Goal: Transaction & Acquisition: Purchase product/service

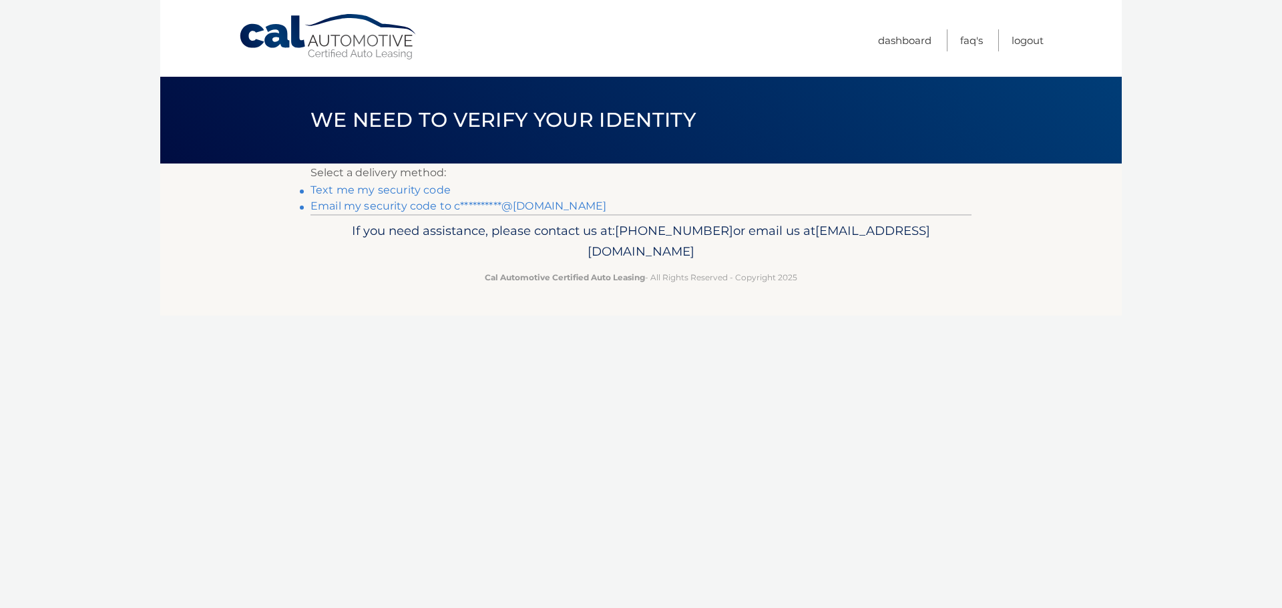
click at [434, 187] on link "Text me my security code" at bounding box center [381, 190] width 140 height 13
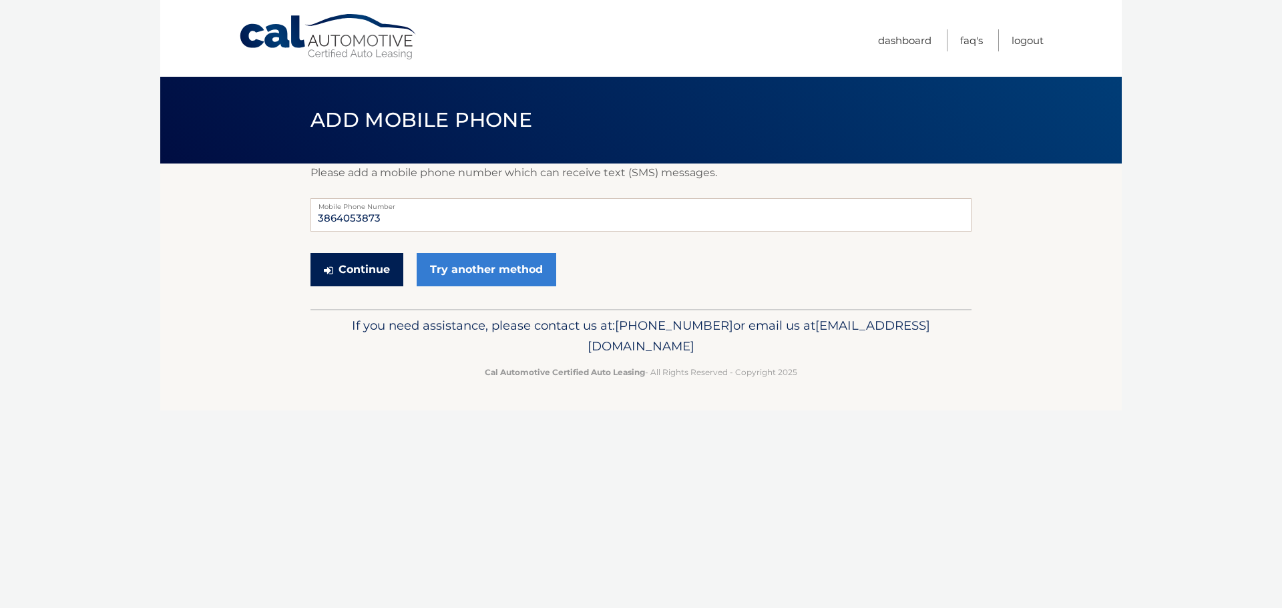
click at [378, 266] on button "Continue" at bounding box center [357, 269] width 93 height 33
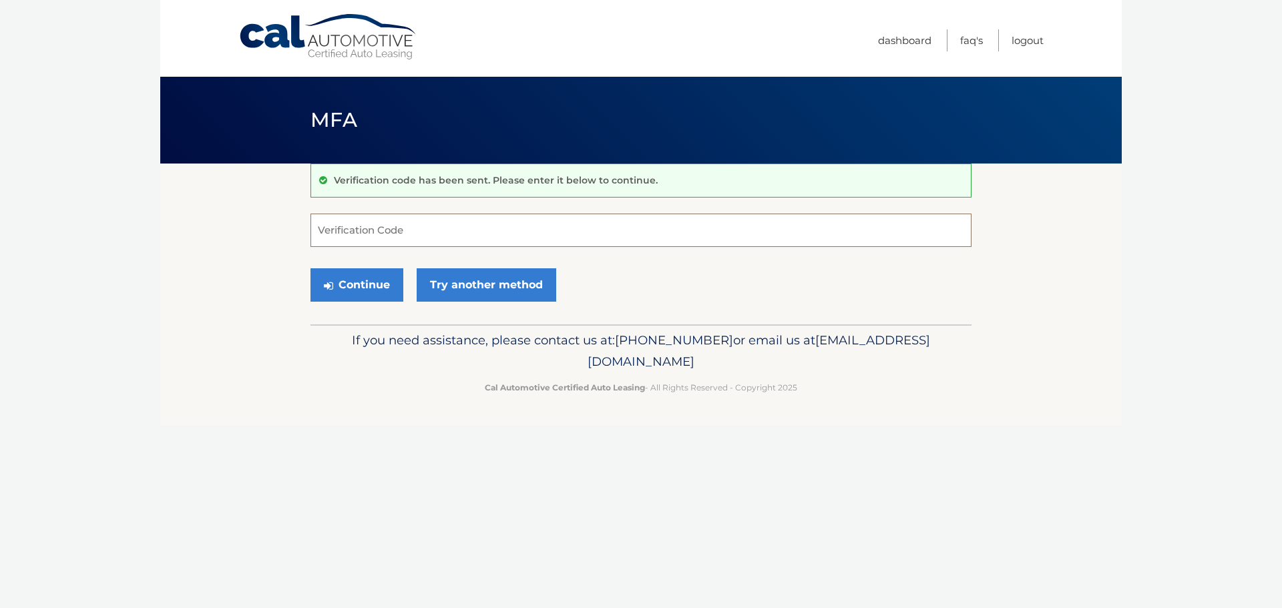
click at [387, 234] on input "Verification Code" at bounding box center [641, 230] width 661 height 33
type input "514912"
click at [367, 282] on button "Continue" at bounding box center [357, 284] width 93 height 33
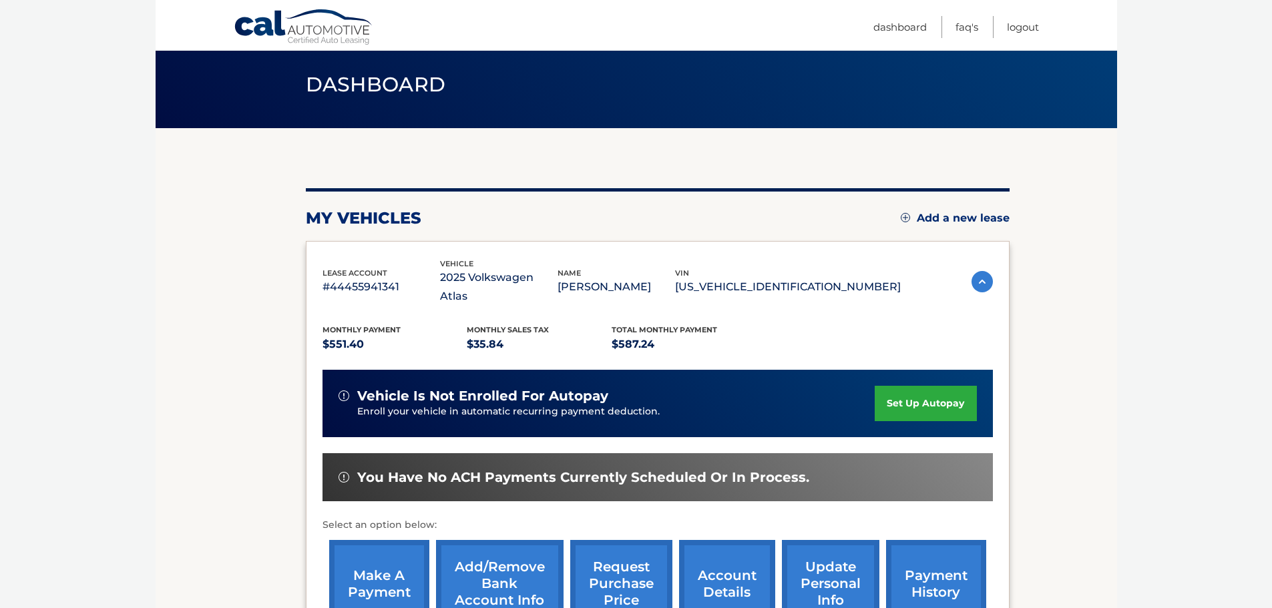
scroll to position [67, 0]
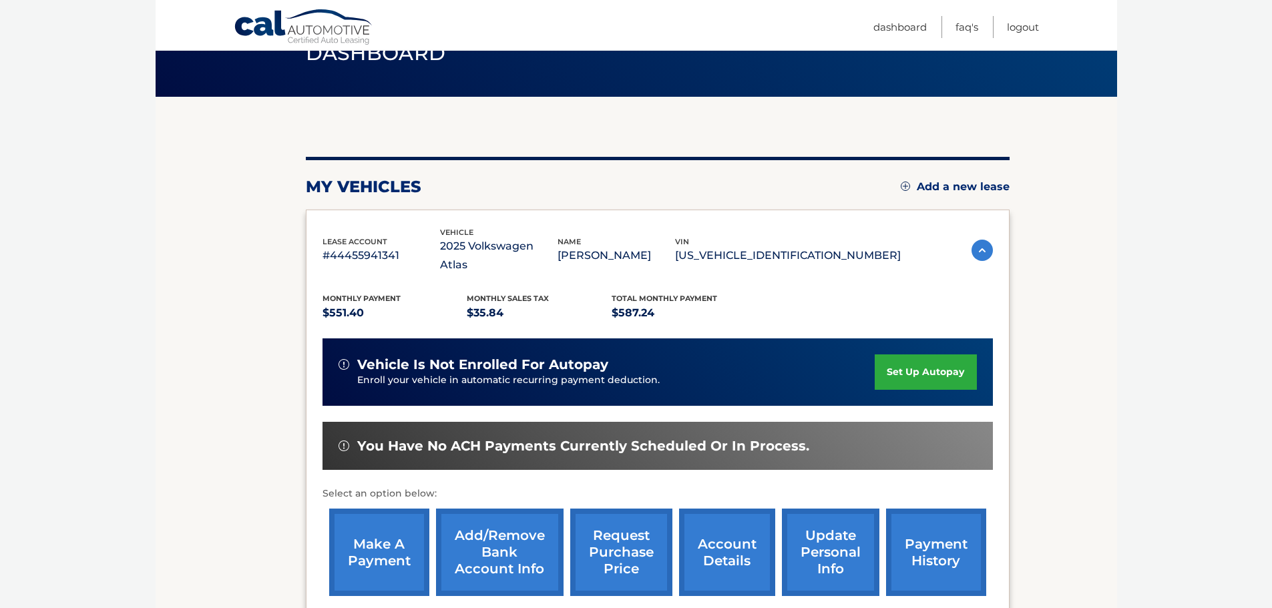
click at [371, 546] on link "make a payment" at bounding box center [379, 552] width 100 height 87
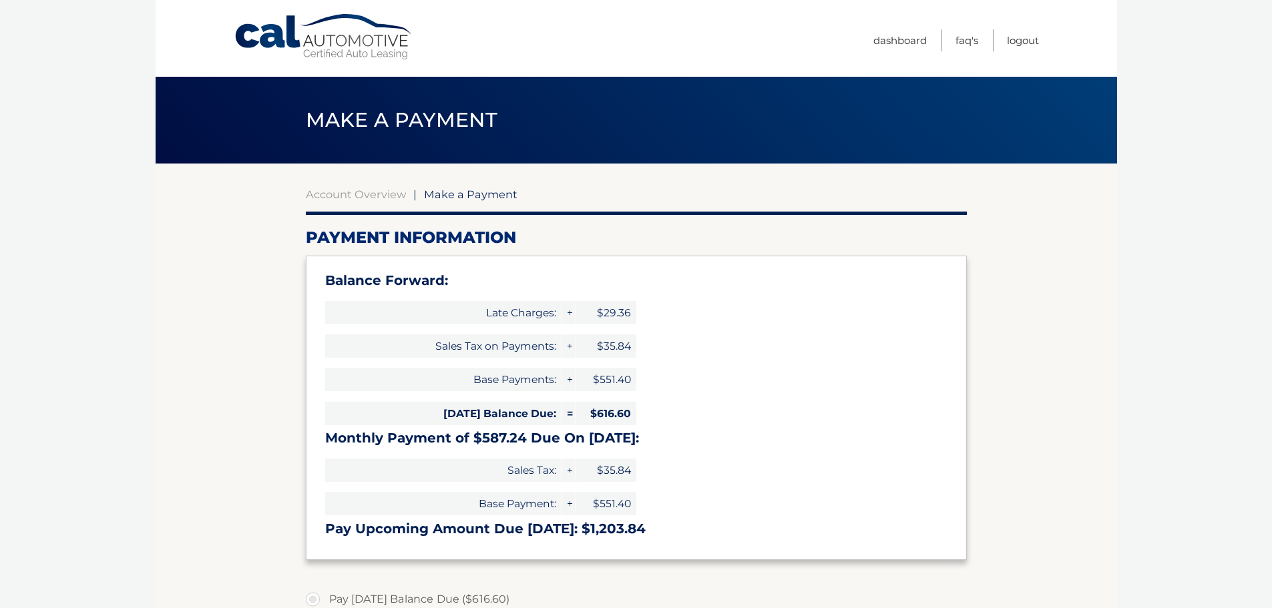
select select "MmJhYTcyMTMtNzc0Zi00NGZiLWFlNmMtNzYwNmIwZDQ4MjA5"
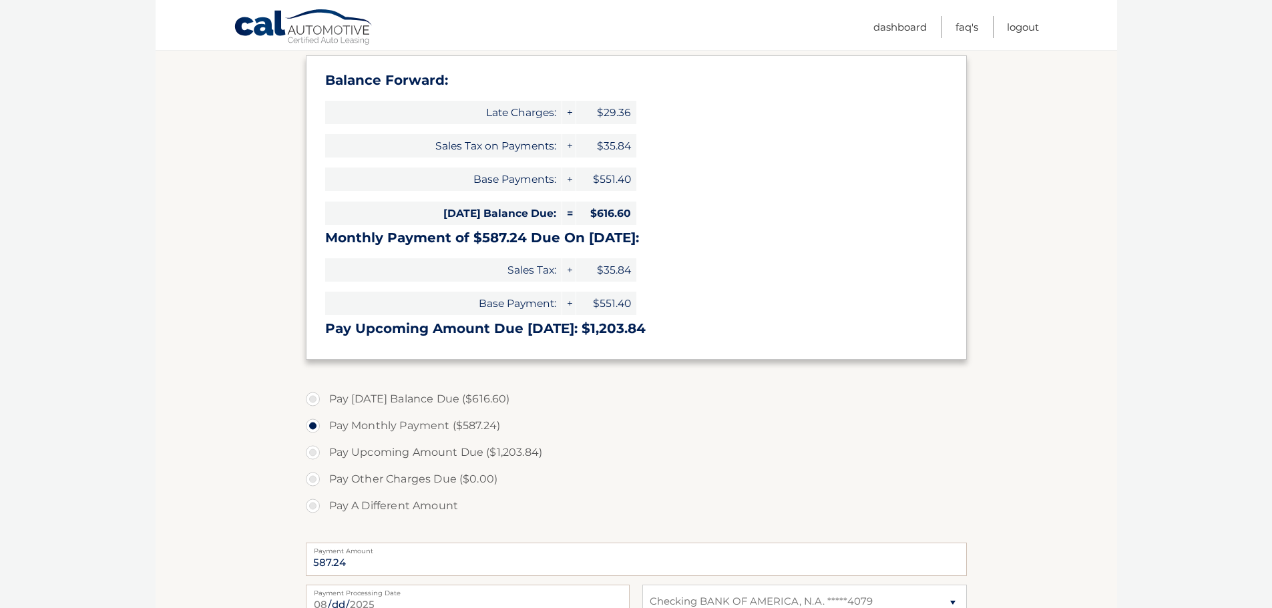
scroll to position [334, 0]
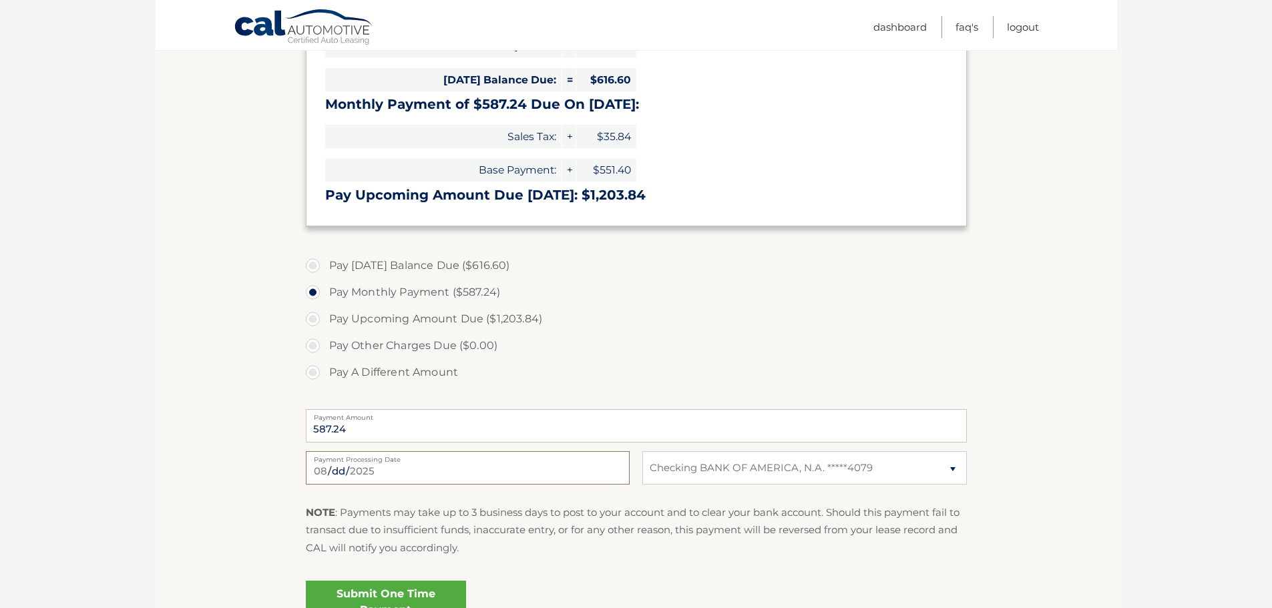
click at [408, 476] on input "2025-08-16" at bounding box center [468, 467] width 324 height 33
type input "2025-08-22"
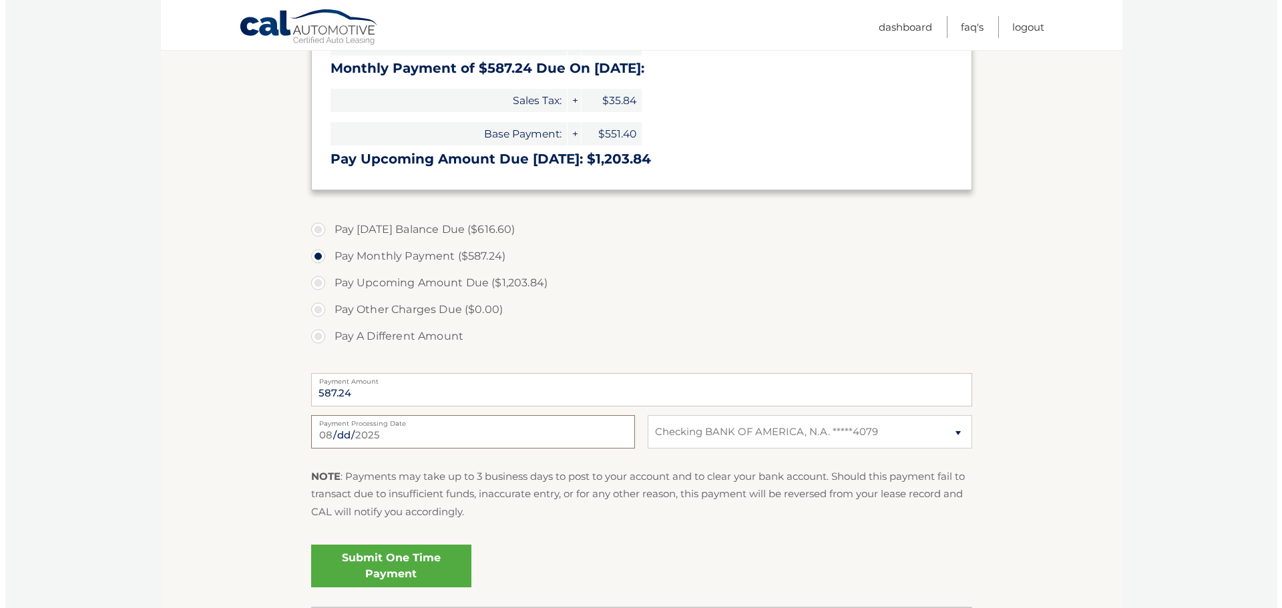
scroll to position [401, 0]
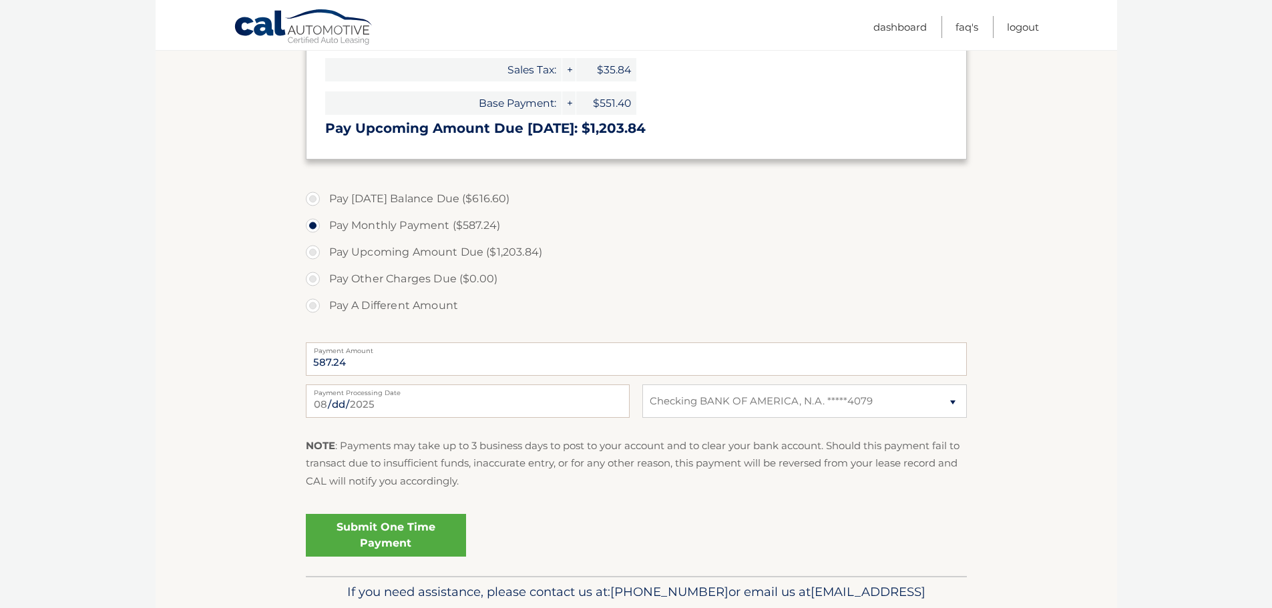
click at [387, 547] on link "Submit One Time Payment" at bounding box center [386, 535] width 160 height 43
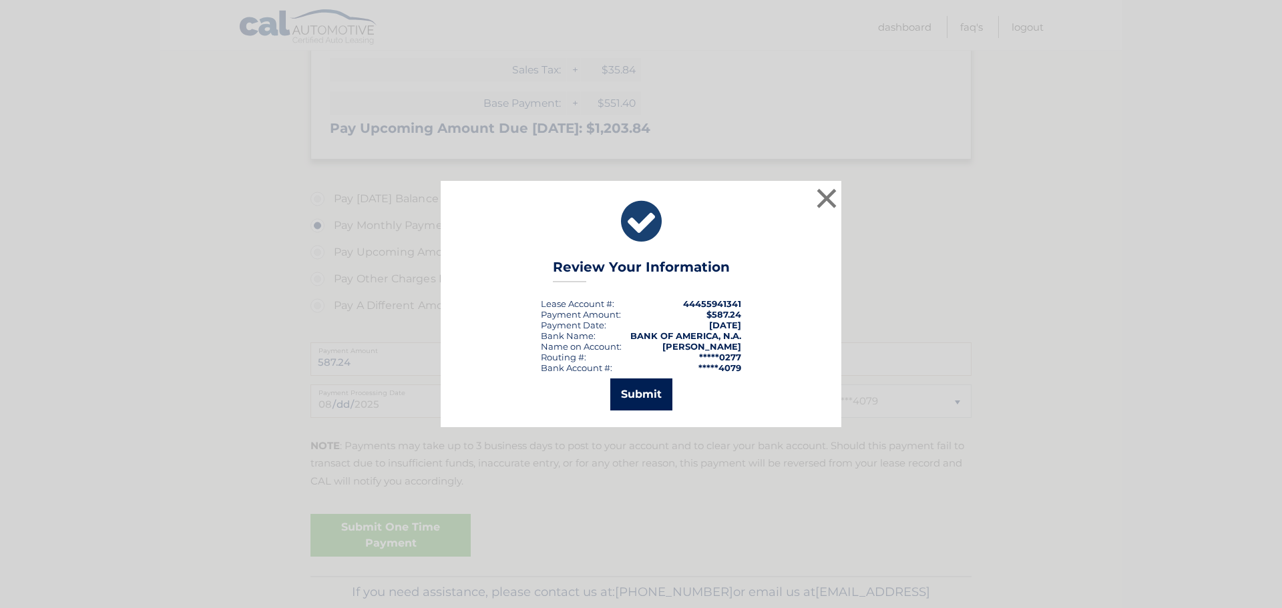
click at [624, 403] on button "Submit" at bounding box center [641, 395] width 62 height 32
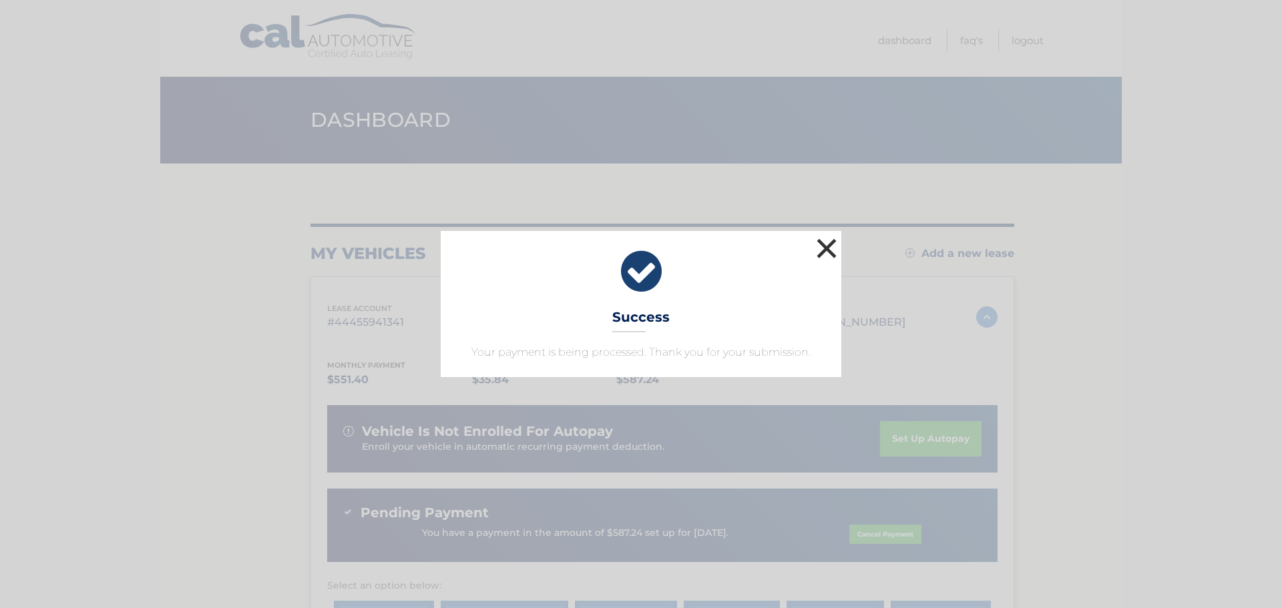
click at [826, 254] on button "×" at bounding box center [826, 248] width 27 height 27
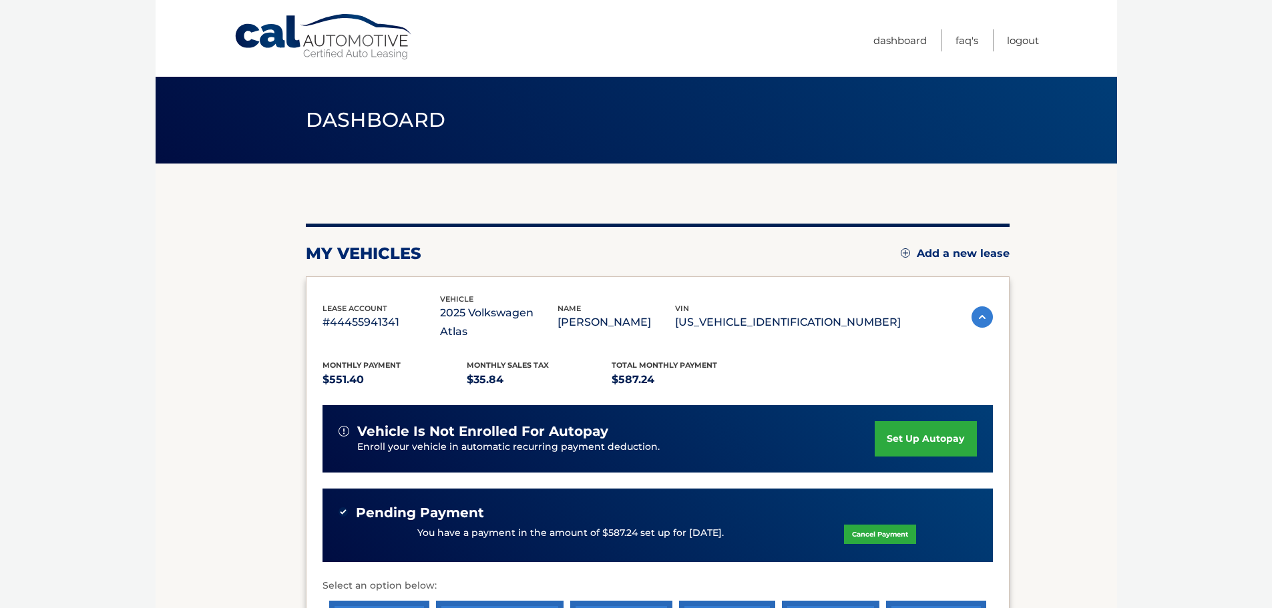
click at [826, 254] on div "my vehicles Add a new lease" at bounding box center [658, 254] width 704 height 20
click at [1014, 37] on link "Logout" at bounding box center [1023, 40] width 32 height 22
